Goal: Task Accomplishment & Management: Manage account settings

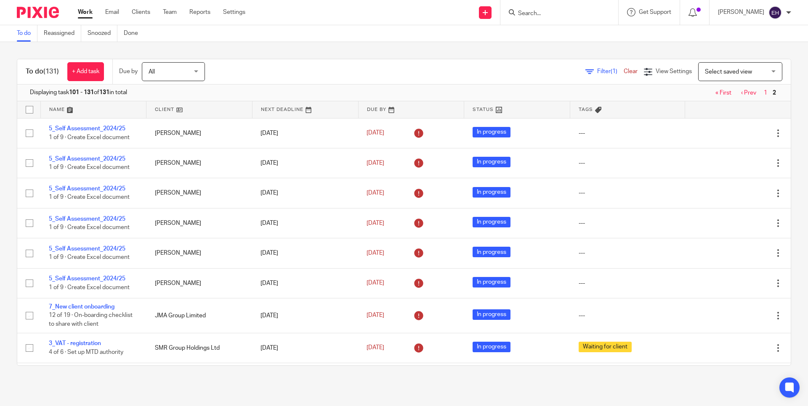
click at [559, 14] on input "Search" at bounding box center [555, 14] width 76 height 8
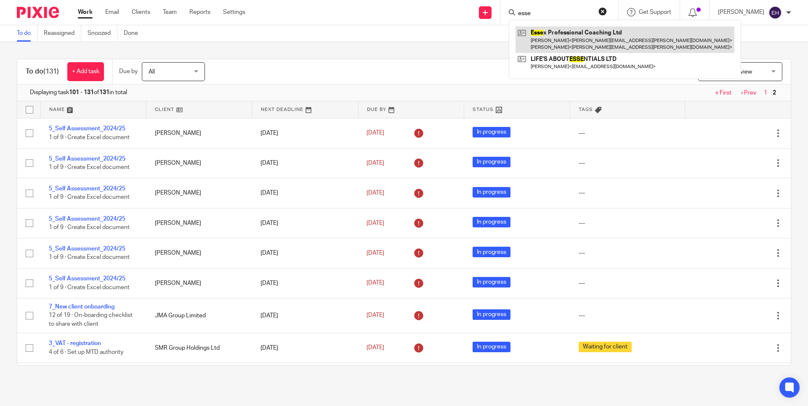
type input "esse"
click at [569, 30] on link at bounding box center [624, 40] width 219 height 26
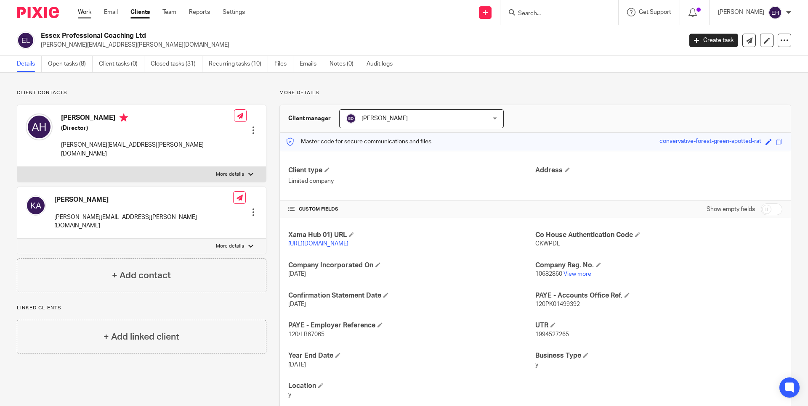
click at [83, 14] on link "Work" at bounding box center [84, 12] width 13 height 8
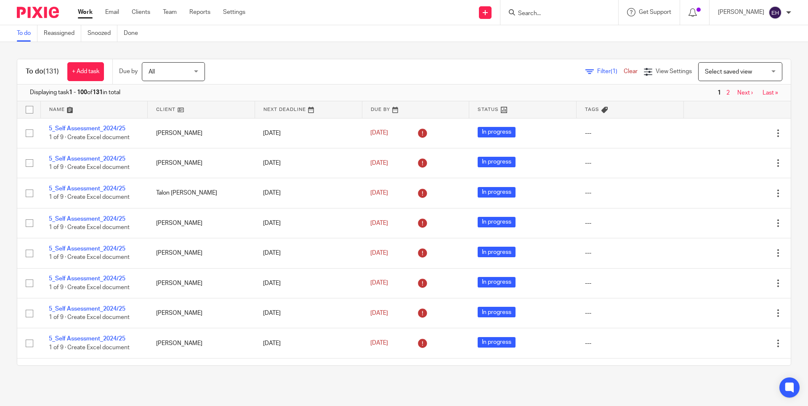
click at [738, 91] on link "Next ›" at bounding box center [745, 93] width 16 height 6
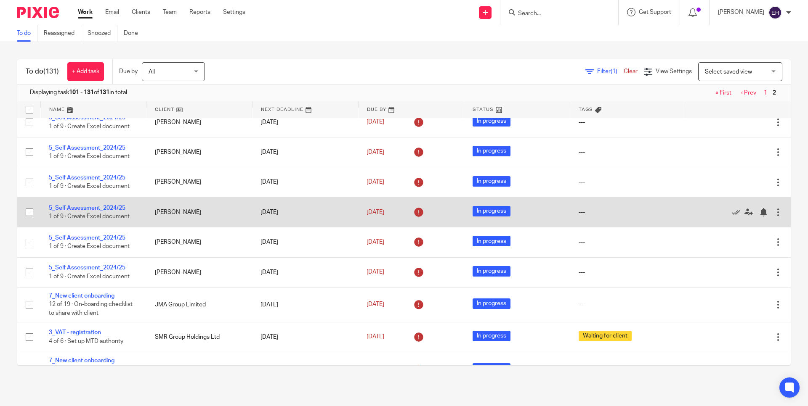
scroll to position [72, 0]
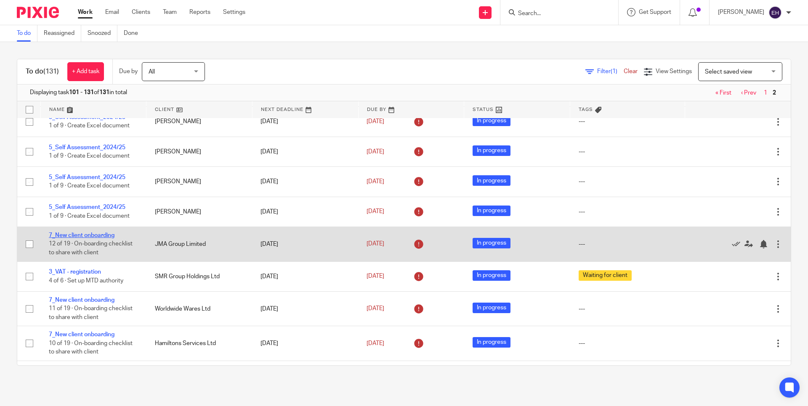
click at [76, 239] on link "7_New client onboarding" at bounding box center [82, 236] width 66 height 6
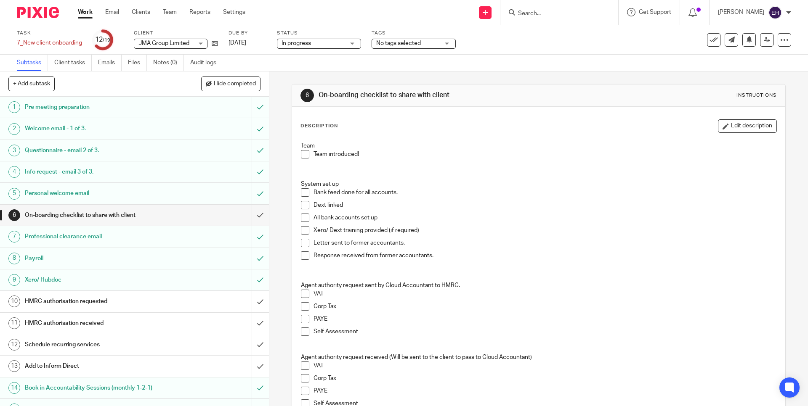
scroll to position [98, 0]
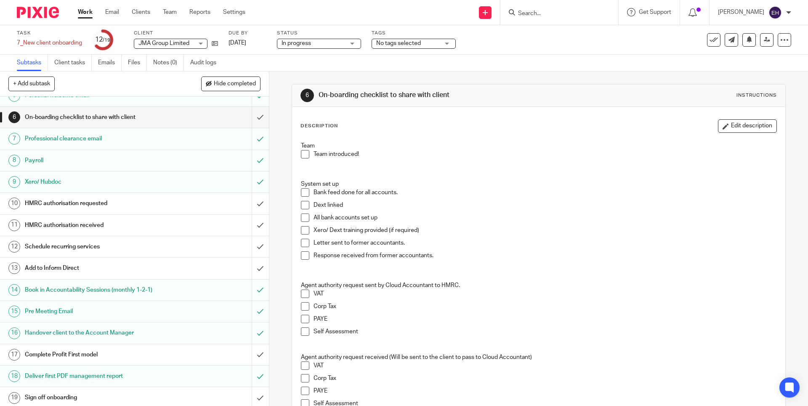
click at [113, 197] on h1 "HMRC authorisation requested" at bounding box center [98, 203] width 146 height 13
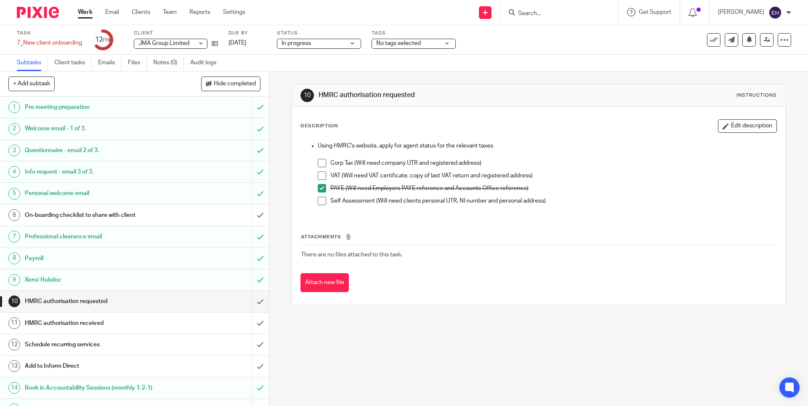
scroll to position [98, 0]
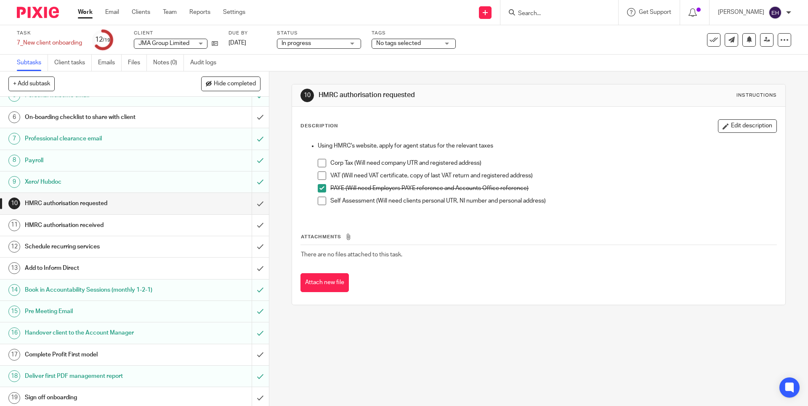
click at [321, 175] on span at bounding box center [322, 176] width 8 height 8
click at [249, 353] on input "submit" at bounding box center [134, 355] width 269 height 21
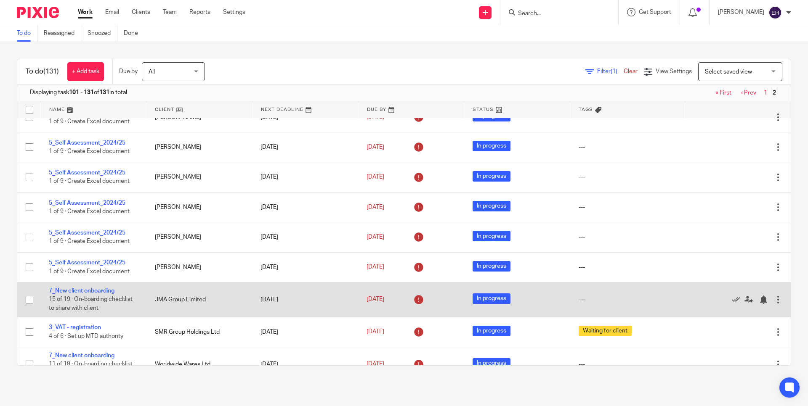
scroll to position [84, 0]
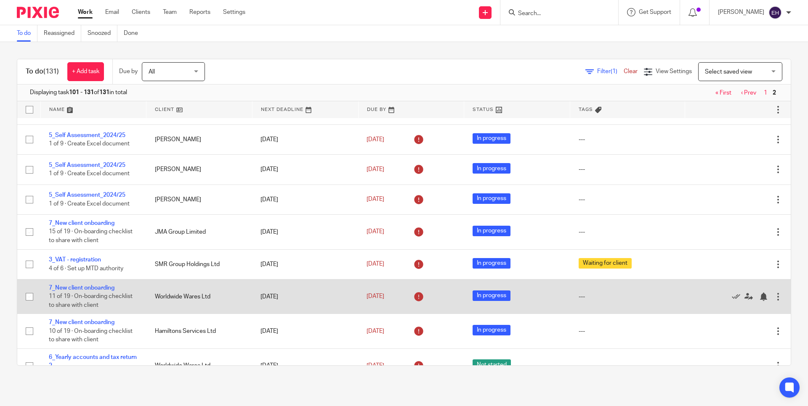
click at [95, 296] on td "7_New client onboarding 11 of 19 · On-boarding checklist to share with client" at bounding box center [93, 296] width 106 height 34
click at [96, 291] on link "7_New client onboarding" at bounding box center [82, 288] width 66 height 6
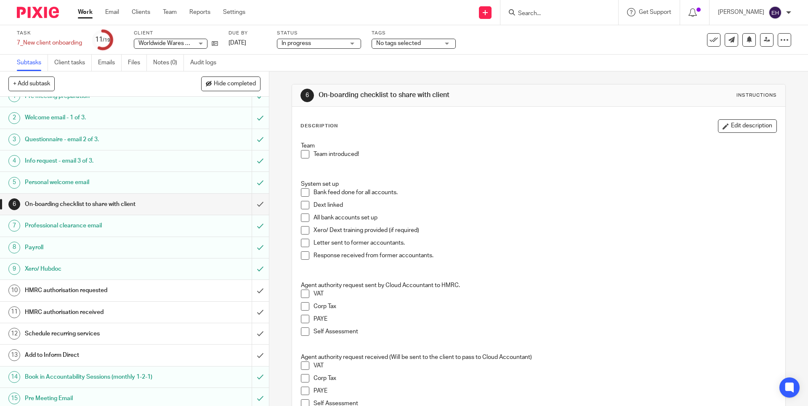
scroll to position [40, 0]
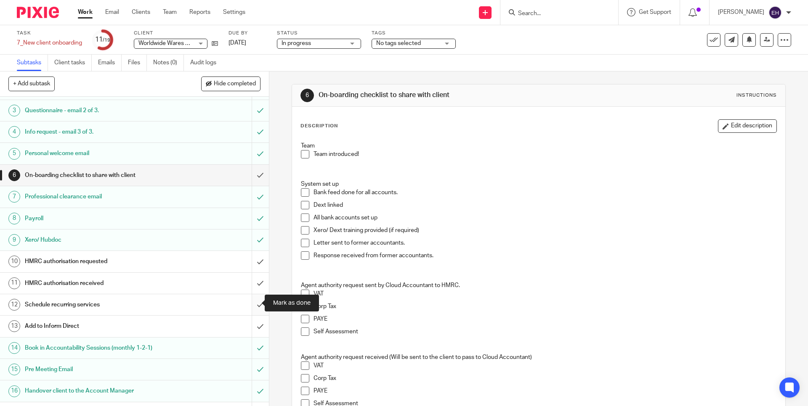
click at [252, 302] on input "submit" at bounding box center [134, 304] width 269 height 21
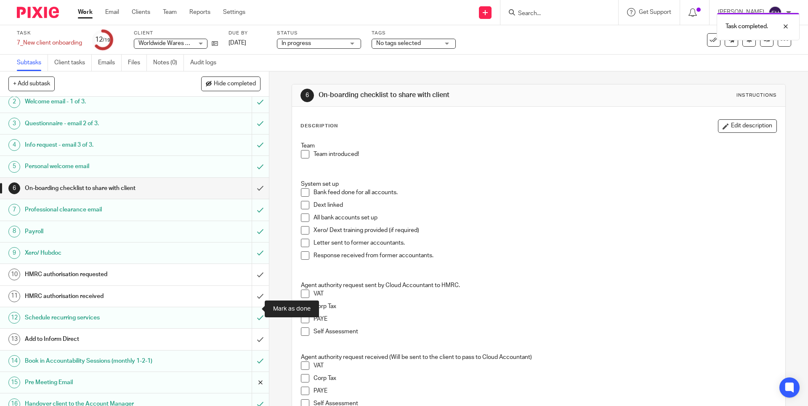
scroll to position [98, 0]
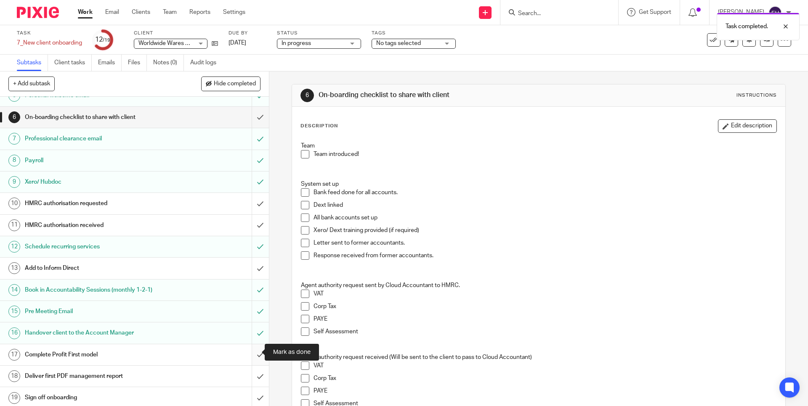
click at [253, 353] on input "submit" at bounding box center [134, 355] width 269 height 21
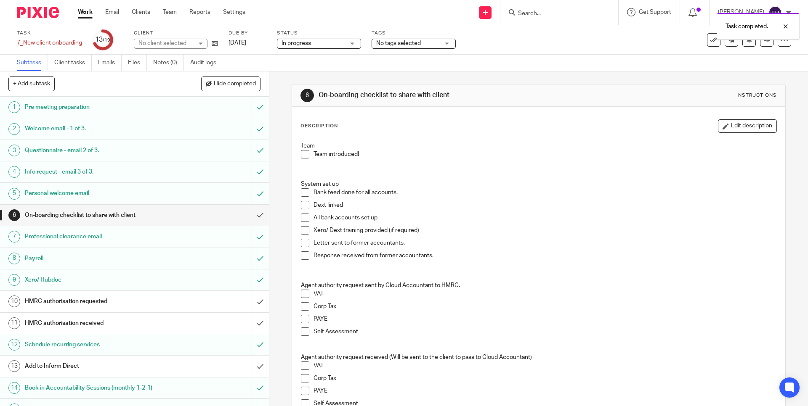
scroll to position [98, 0]
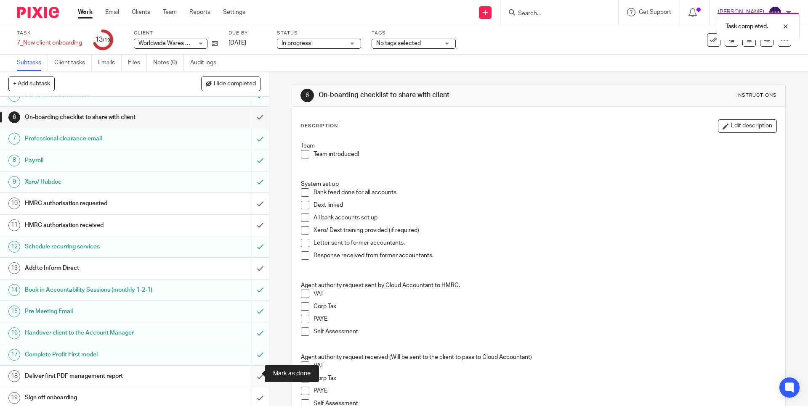
click at [250, 371] on input "submit" at bounding box center [134, 376] width 269 height 21
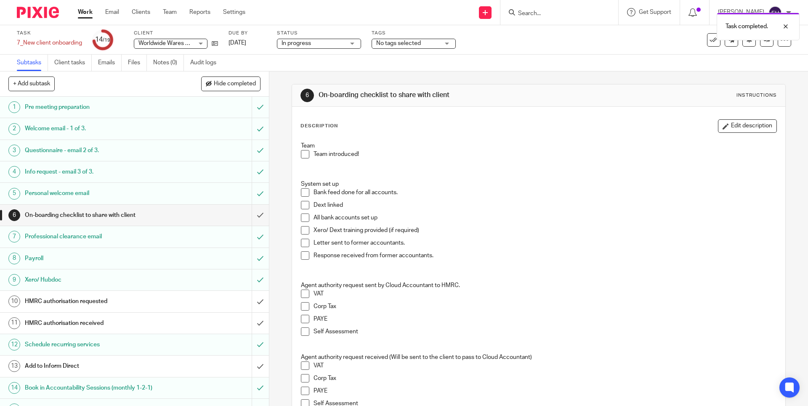
click at [138, 295] on h1 "HMRC authorisation requested" at bounding box center [98, 301] width 146 height 13
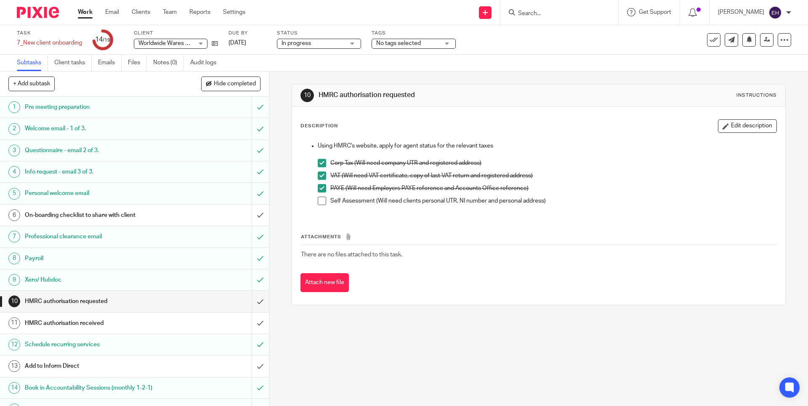
click at [133, 320] on h1 "HMRC authorisation received" at bounding box center [98, 323] width 146 height 13
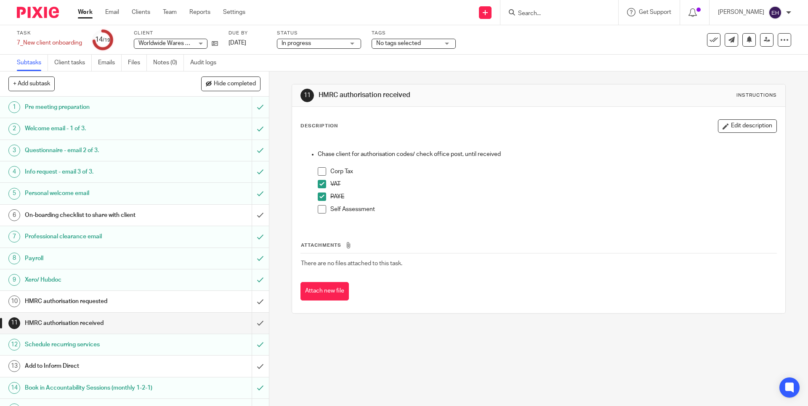
click at [80, 10] on link "Work" at bounding box center [85, 12] width 15 height 8
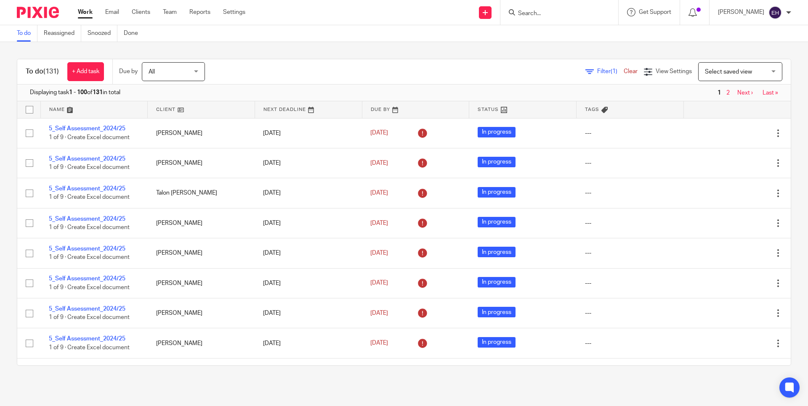
click at [737, 90] on link "Next ›" at bounding box center [745, 93] width 16 height 6
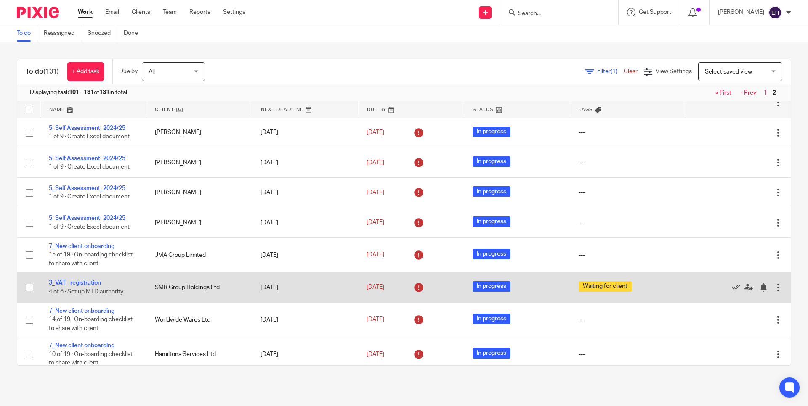
scroll to position [133, 0]
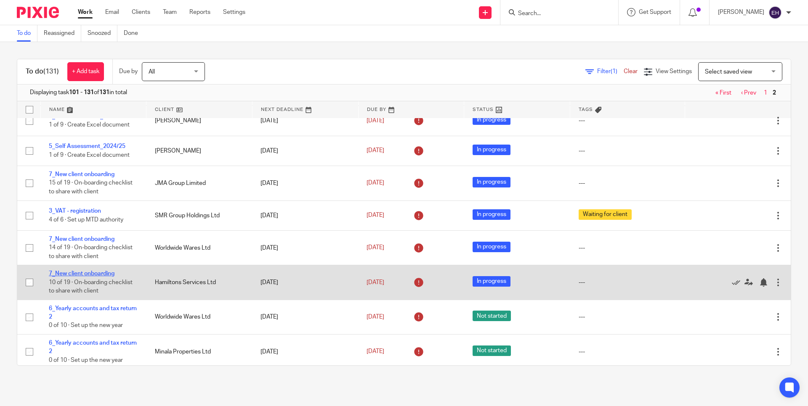
click at [99, 277] on link "7_New client onboarding" at bounding box center [82, 274] width 66 height 6
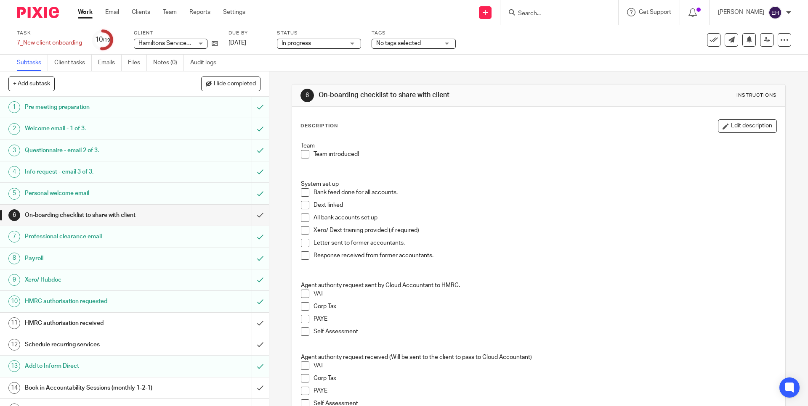
scroll to position [98, 0]
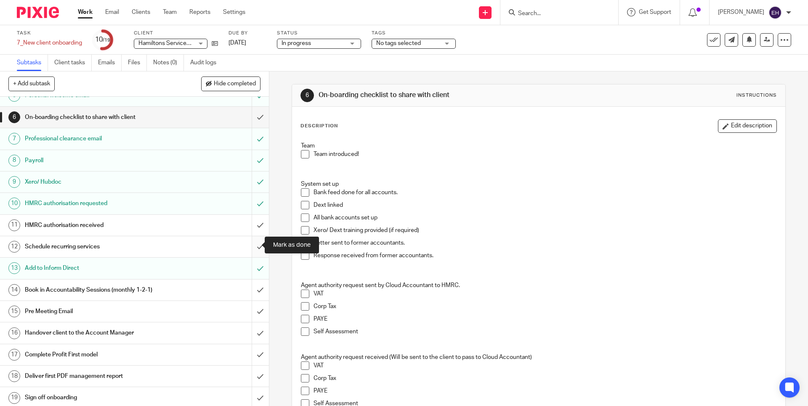
click at [251, 244] on input "submit" at bounding box center [134, 246] width 269 height 21
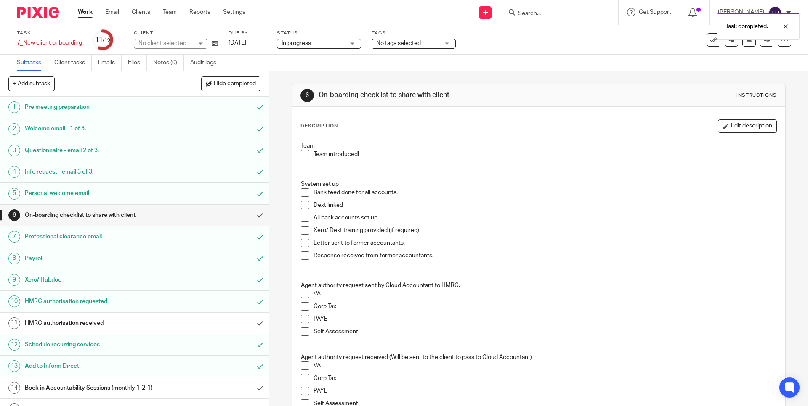
scroll to position [98, 0]
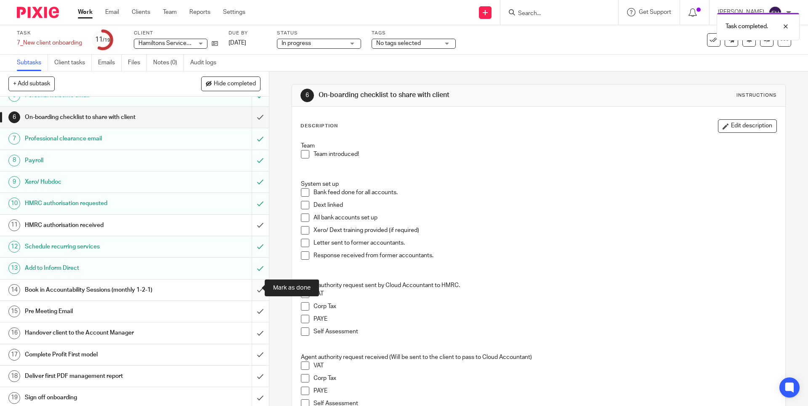
click at [248, 288] on input "submit" at bounding box center [134, 290] width 269 height 21
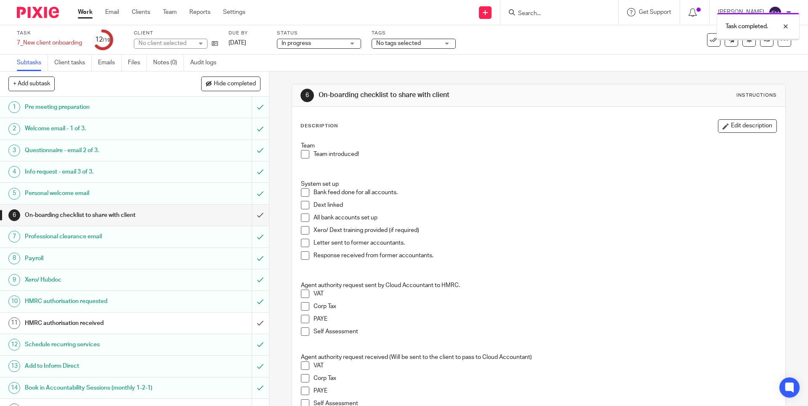
scroll to position [98, 0]
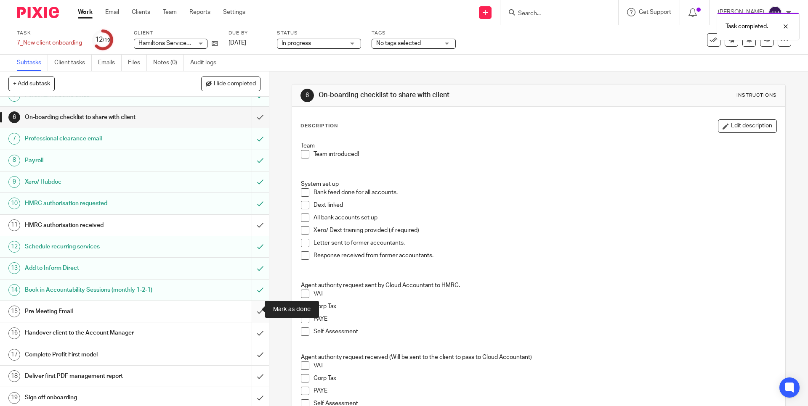
click at [254, 308] on input "submit" at bounding box center [134, 311] width 269 height 21
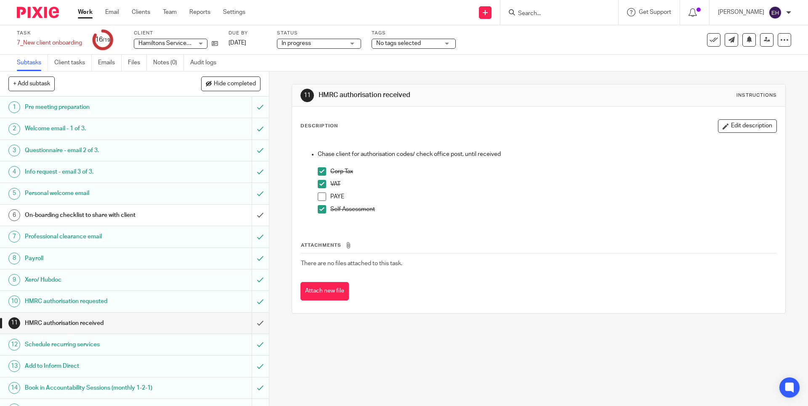
click at [86, 14] on link "Work" at bounding box center [85, 12] width 15 height 8
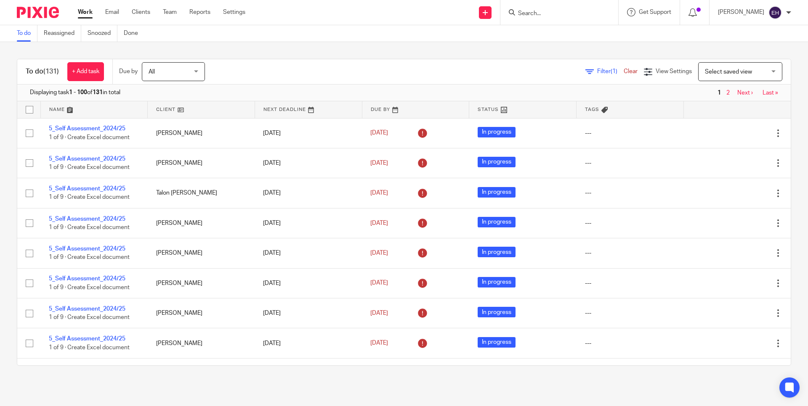
click at [737, 93] on link "Next ›" at bounding box center [745, 93] width 16 height 6
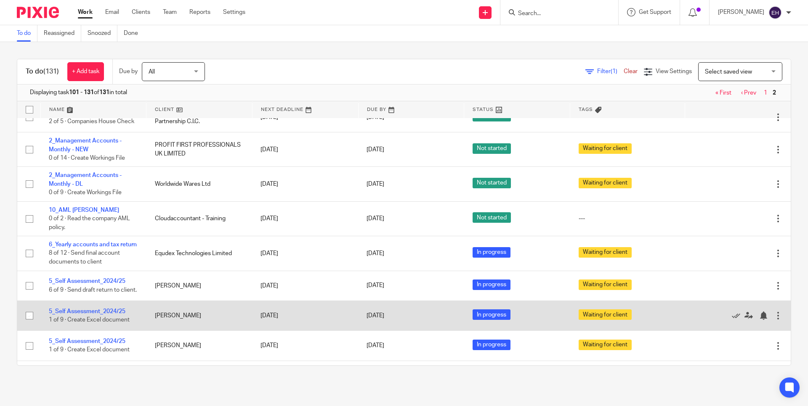
scroll to position [461, 0]
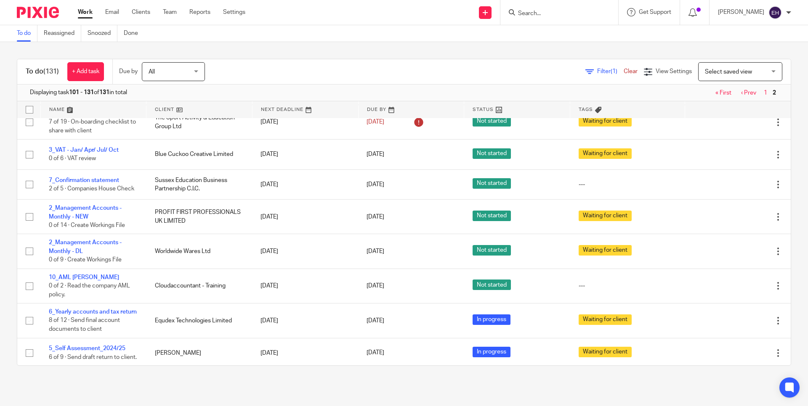
click at [475, 69] on div "Filter (1) Clear View Settings View Settings (1) Filters Clear Save Manage save…" at bounding box center [505, 71] width 571 height 19
click at [497, 68] on div "Filter (1) Clear View Settings View Settings (1) Filters Clear Save Manage save…" at bounding box center [505, 71] width 571 height 19
